Goal: Transaction & Acquisition: Obtain resource

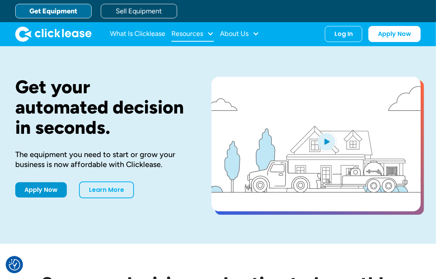
click at [190, 34] on div "Resources" at bounding box center [188, 34] width 32 height 0
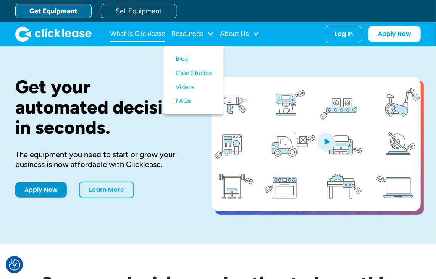
click at [140, 32] on link "What Is Clicklease" at bounding box center [137, 33] width 55 height 15
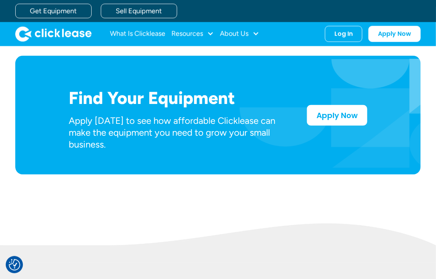
scroll to position [381, 0]
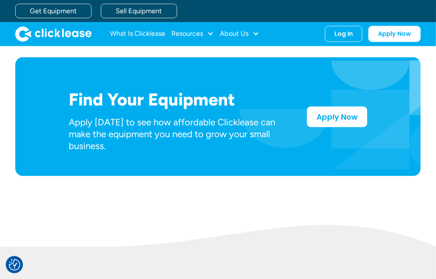
drag, startPoint x: 439, startPoint y: 14, endPoint x: 431, endPoint y: 92, distance: 78.7
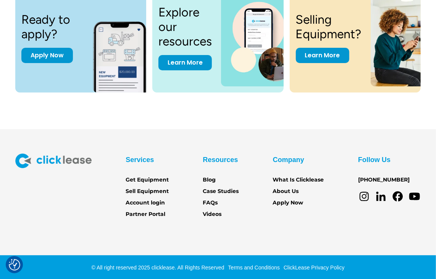
scroll to position [1047, 0]
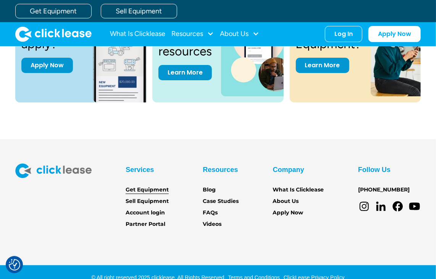
click at [142, 189] on link "Get Equipment" at bounding box center [147, 190] width 43 height 8
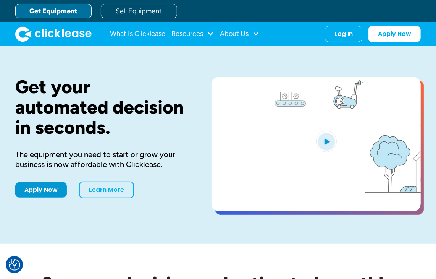
click at [72, 10] on link "Get Equipment" at bounding box center [53, 11] width 76 height 15
